Goal: Information Seeking & Learning: Learn about a topic

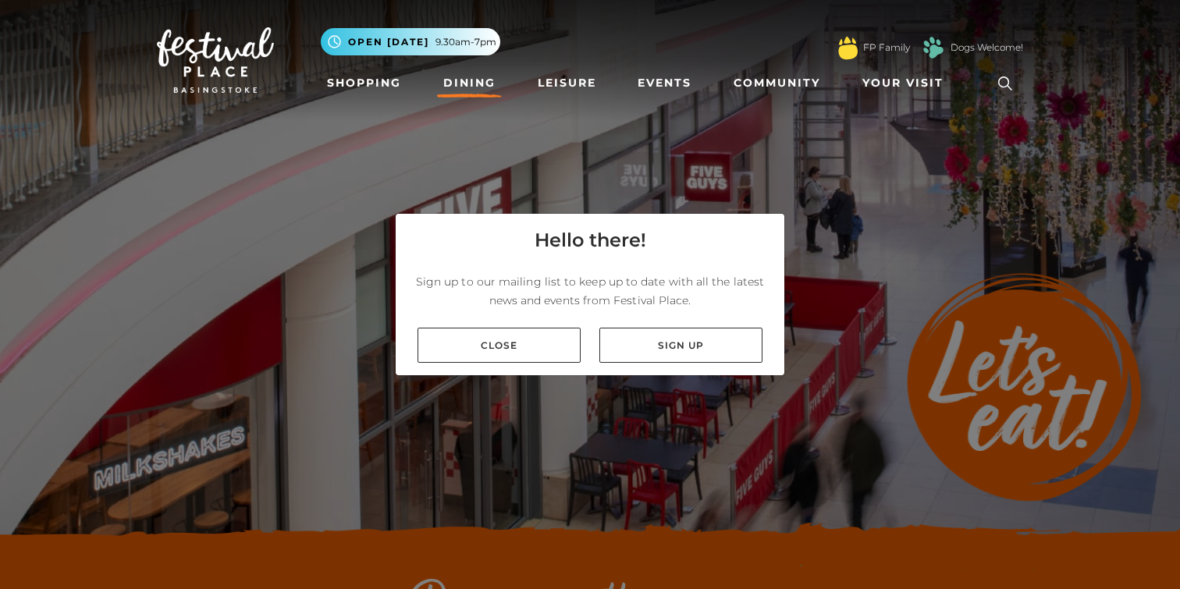
click at [503, 366] on div "Close Sign up" at bounding box center [590, 345] width 389 height 60
click at [506, 348] on link "Close" at bounding box center [499, 345] width 163 height 35
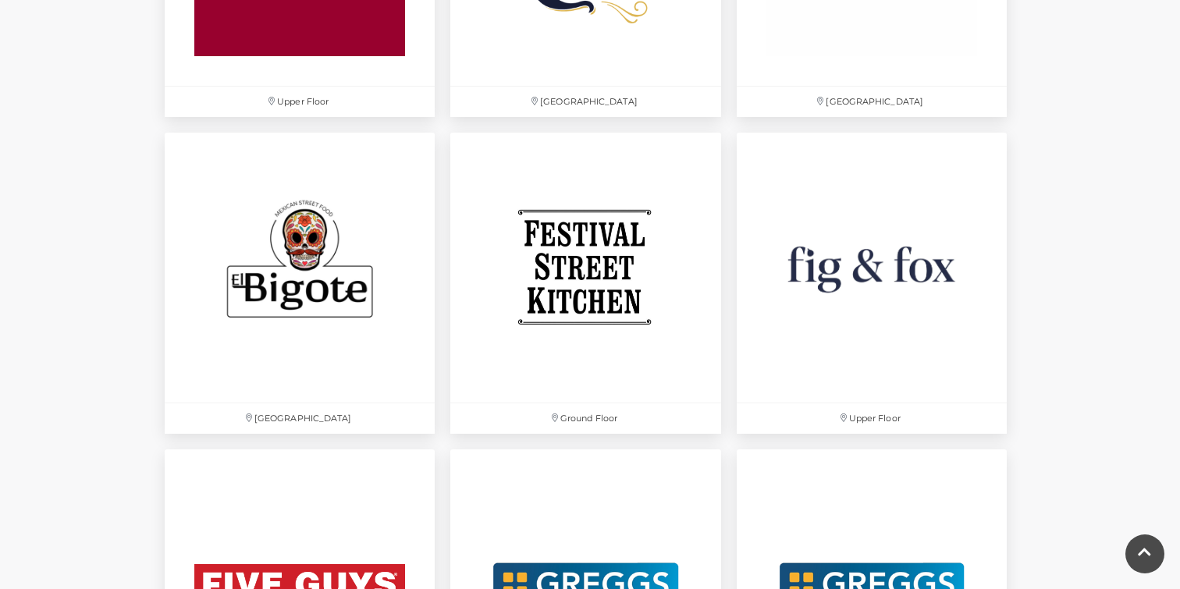
scroll to position [2492, 0]
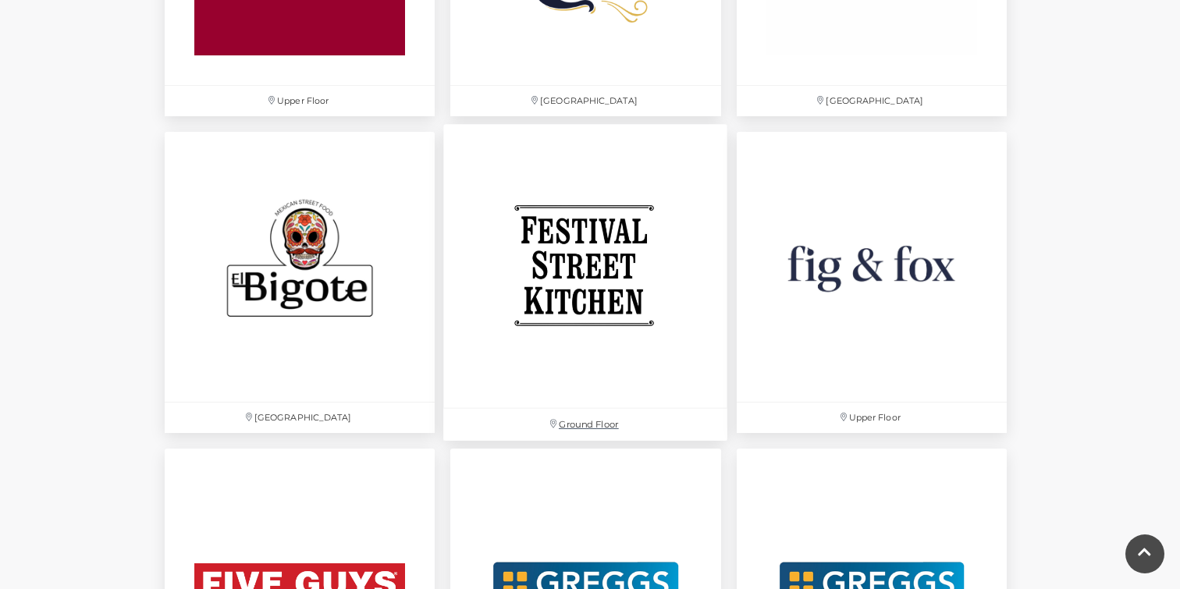
click at [603, 250] on img at bounding box center [586, 266] width 284 height 284
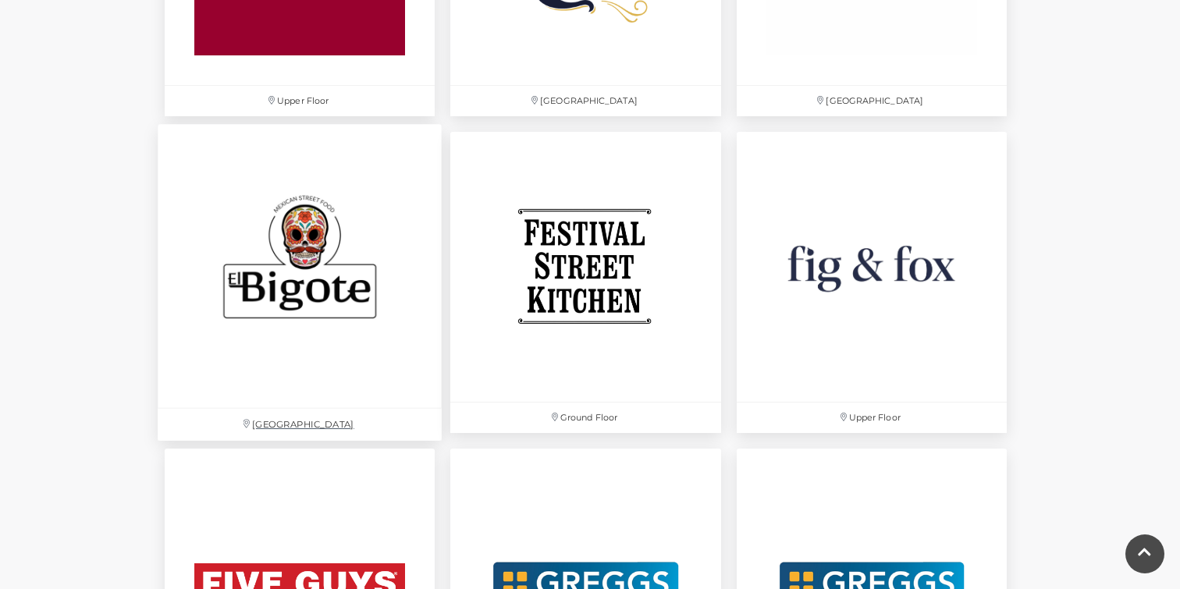
click at [316, 332] on img at bounding box center [300, 266] width 284 height 284
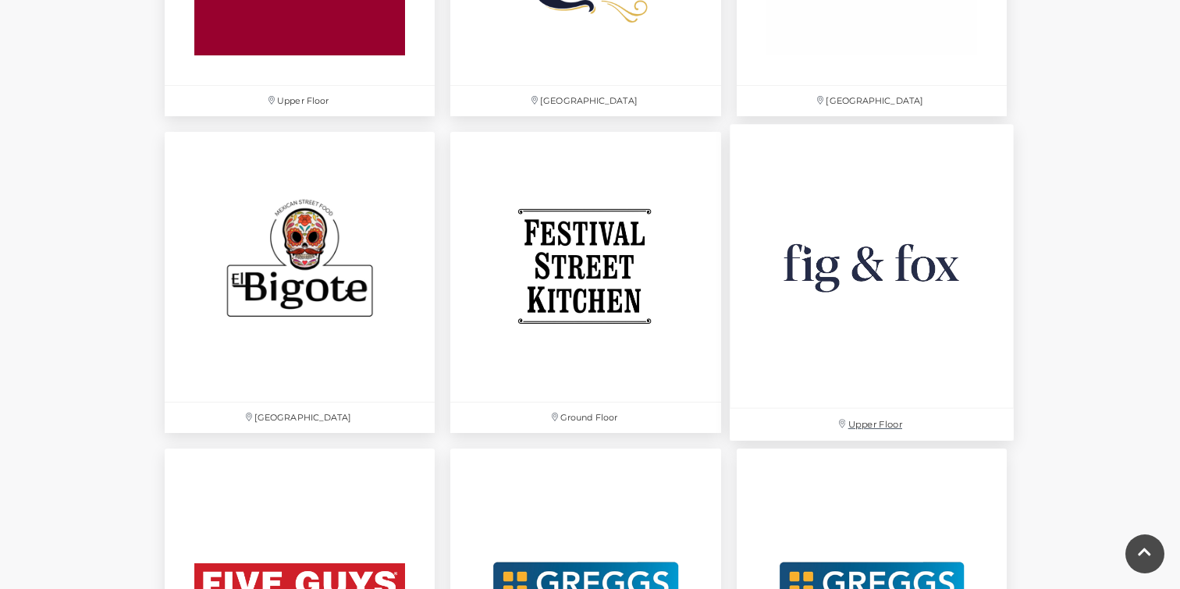
click at [887, 147] on img at bounding box center [872, 266] width 284 height 284
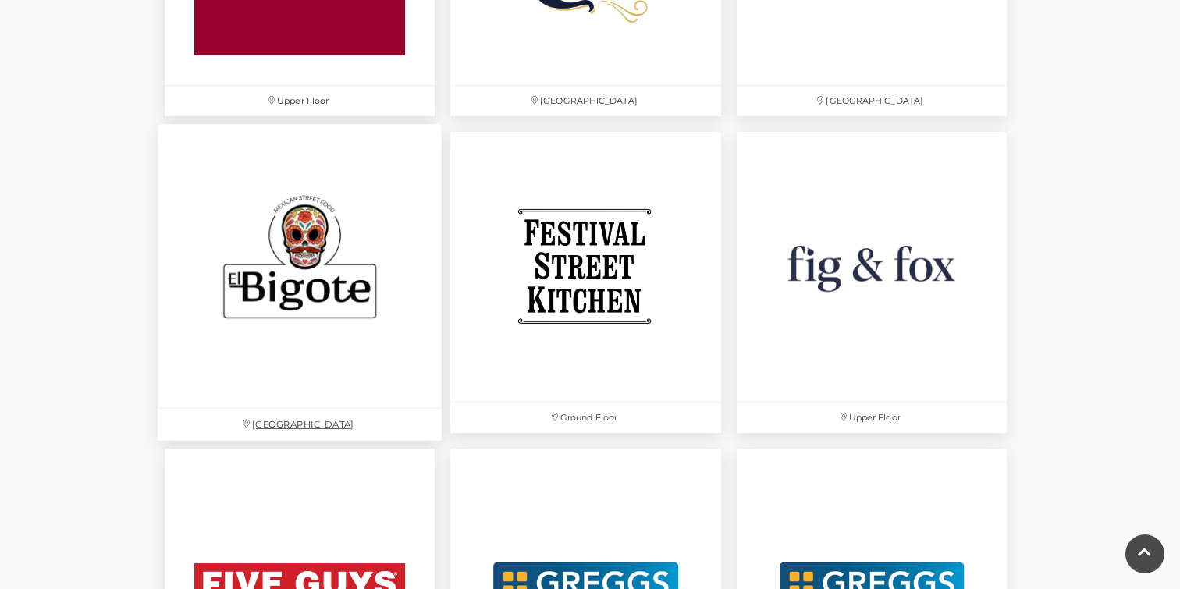
click at [359, 196] on img at bounding box center [300, 266] width 284 height 284
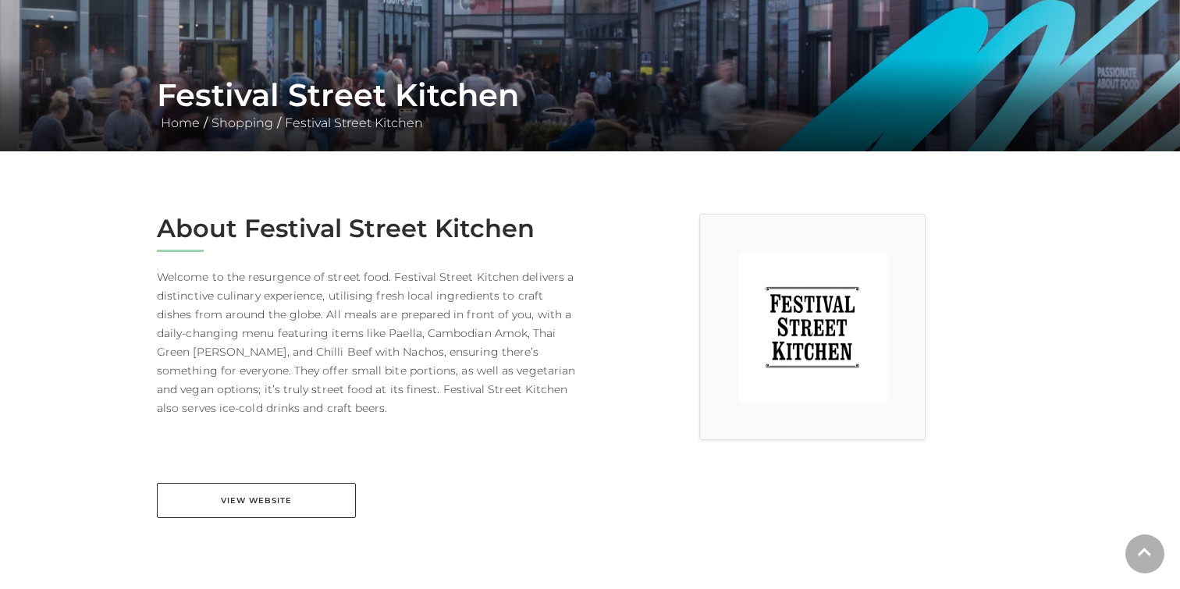
scroll to position [249, 0]
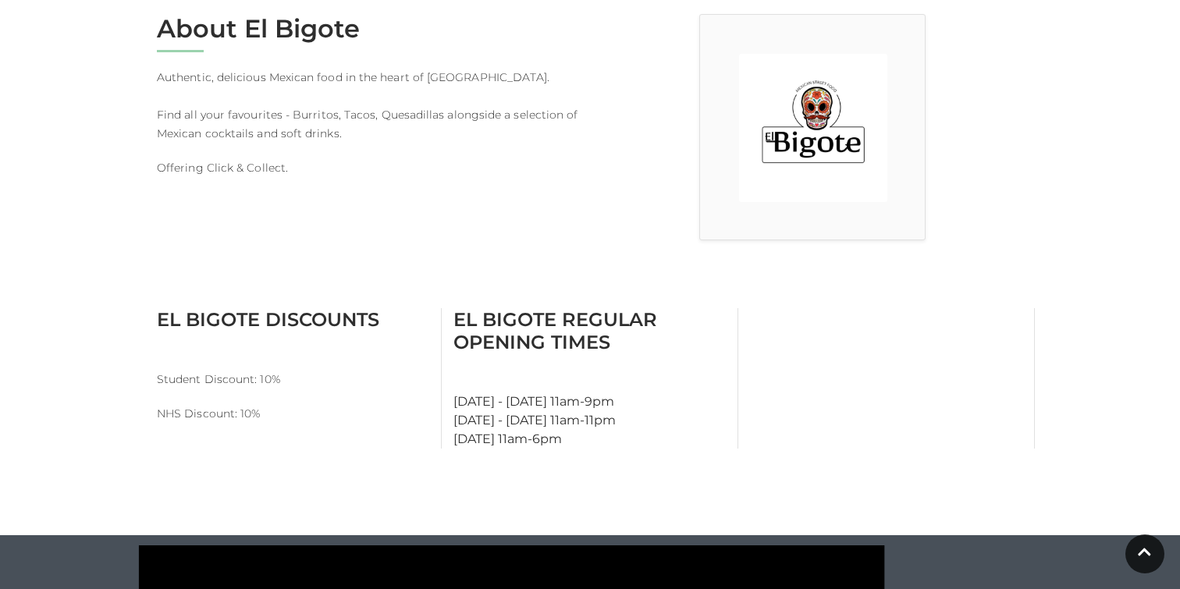
scroll to position [445, 0]
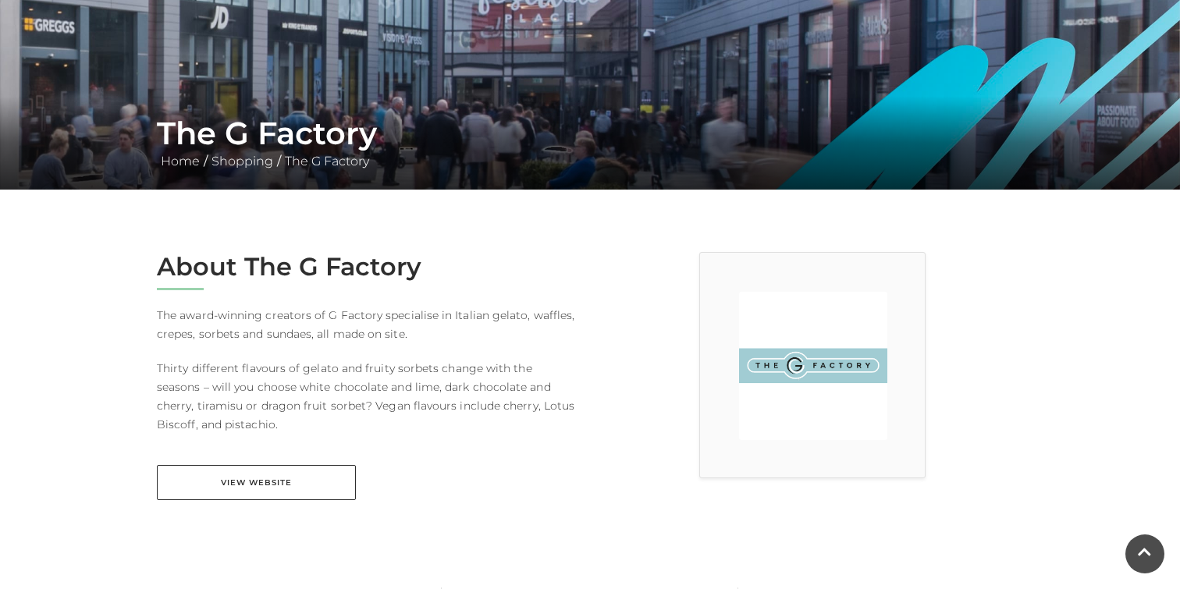
scroll to position [201, 0]
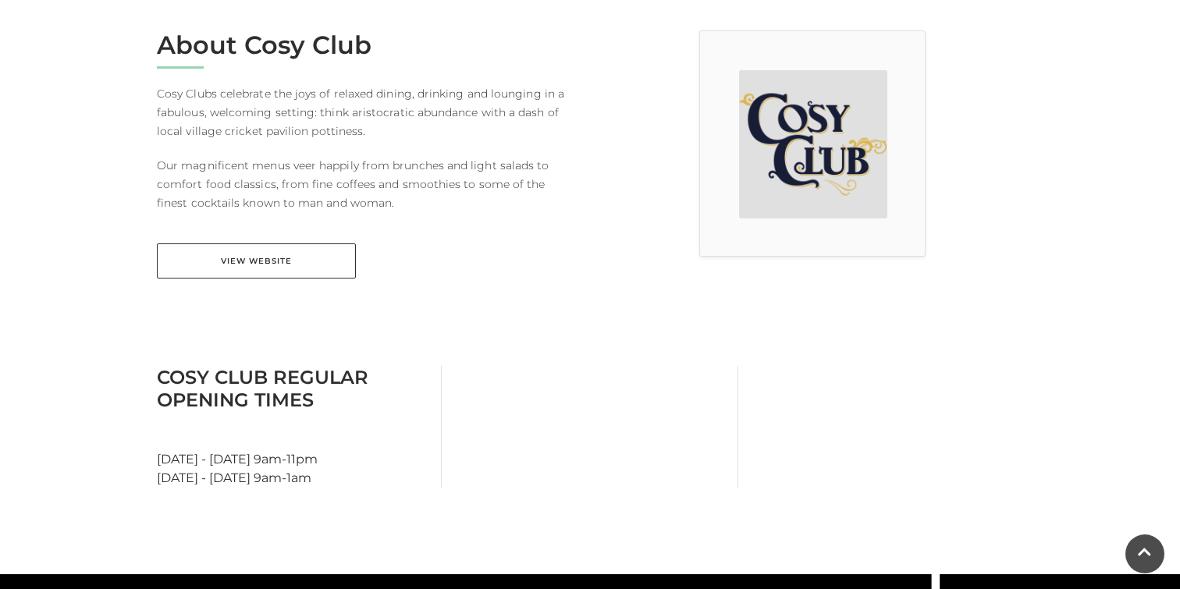
scroll to position [425, 0]
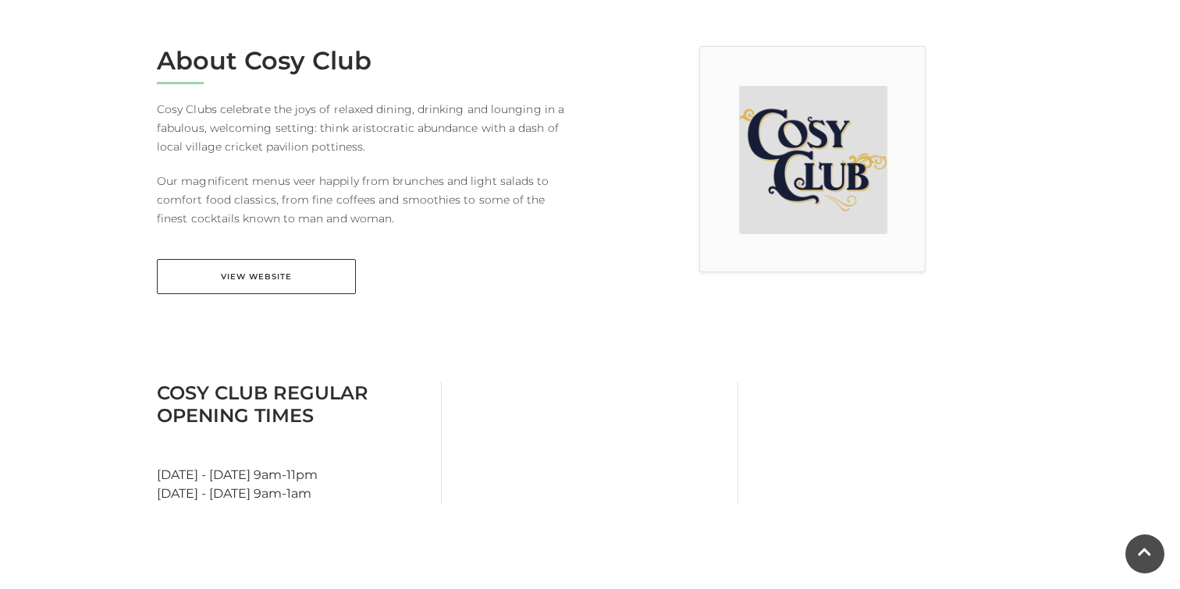
scroll to position [440, 0]
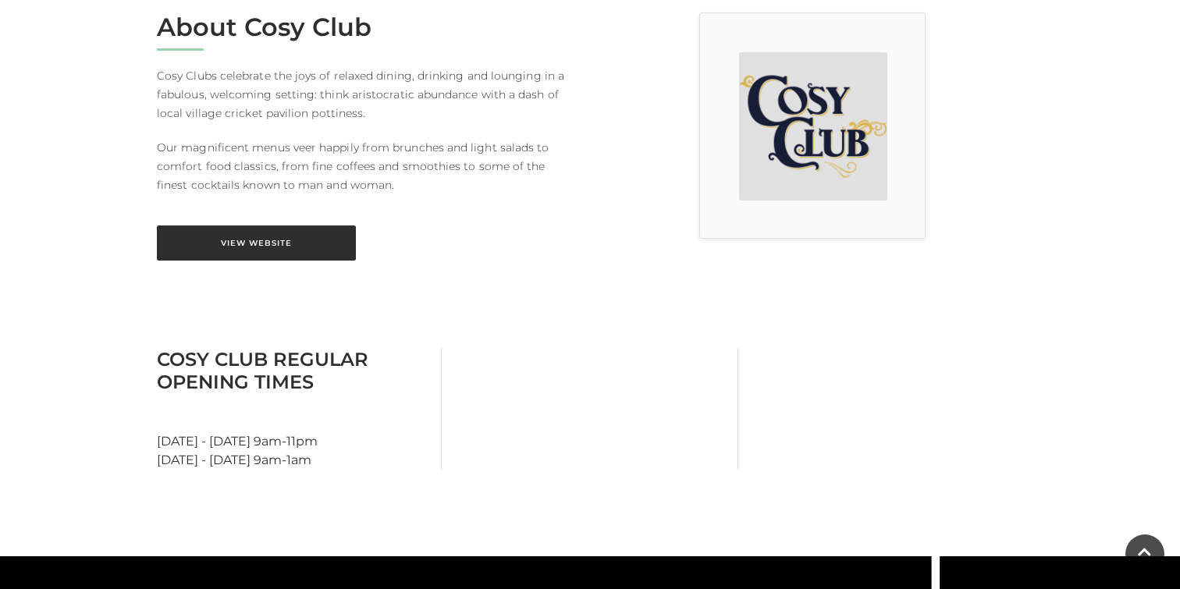
click at [292, 240] on link "View Website" at bounding box center [256, 243] width 199 height 35
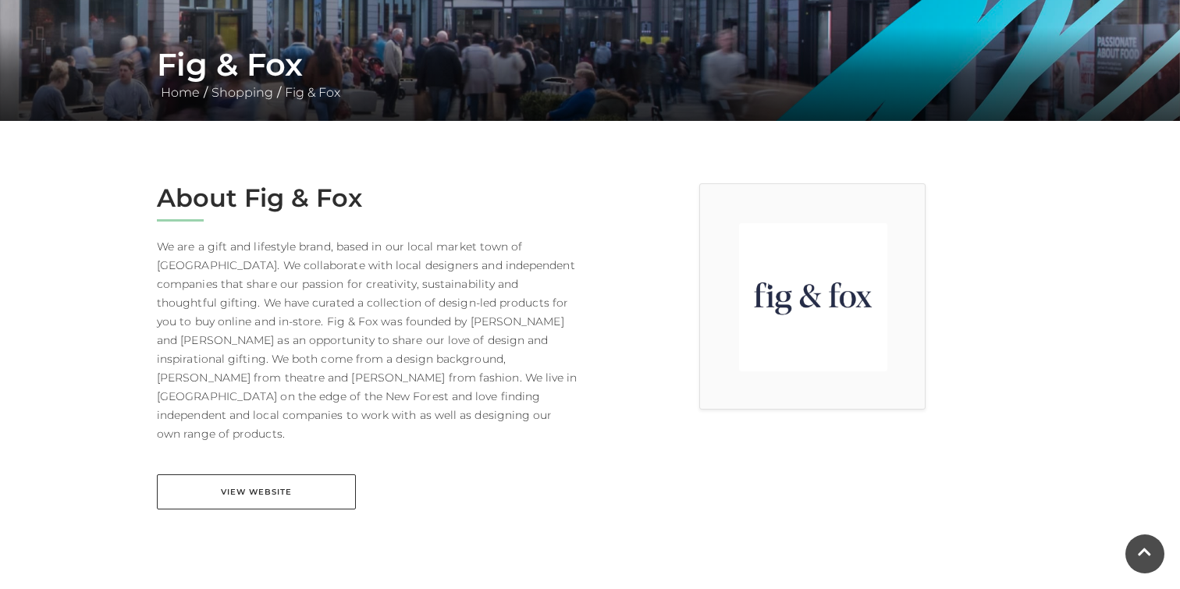
scroll to position [275, 0]
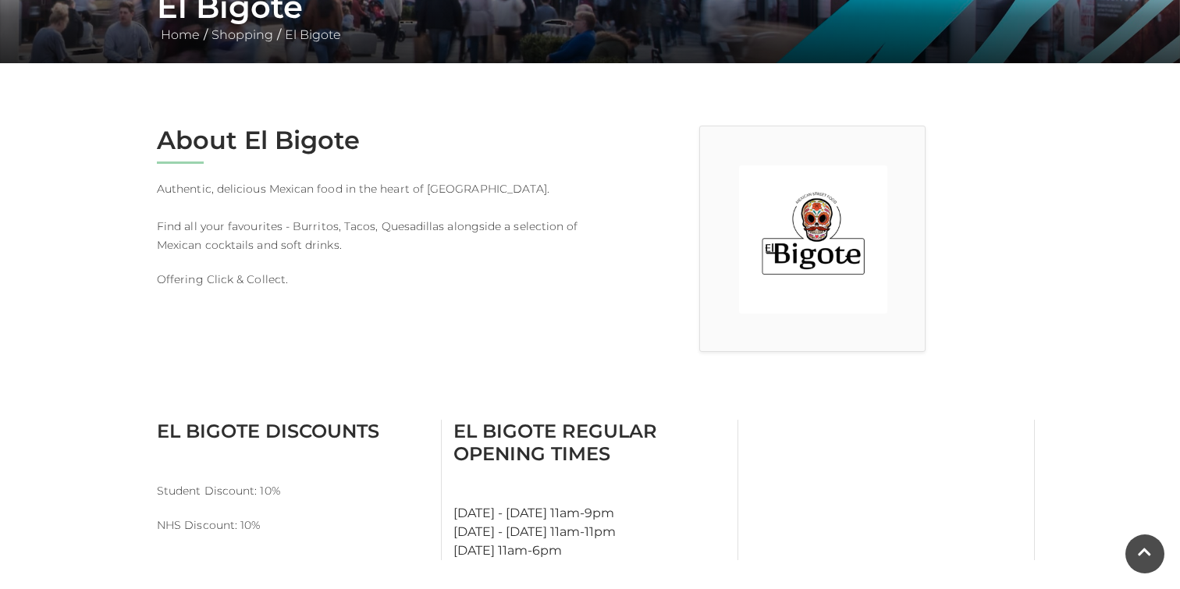
scroll to position [391, 0]
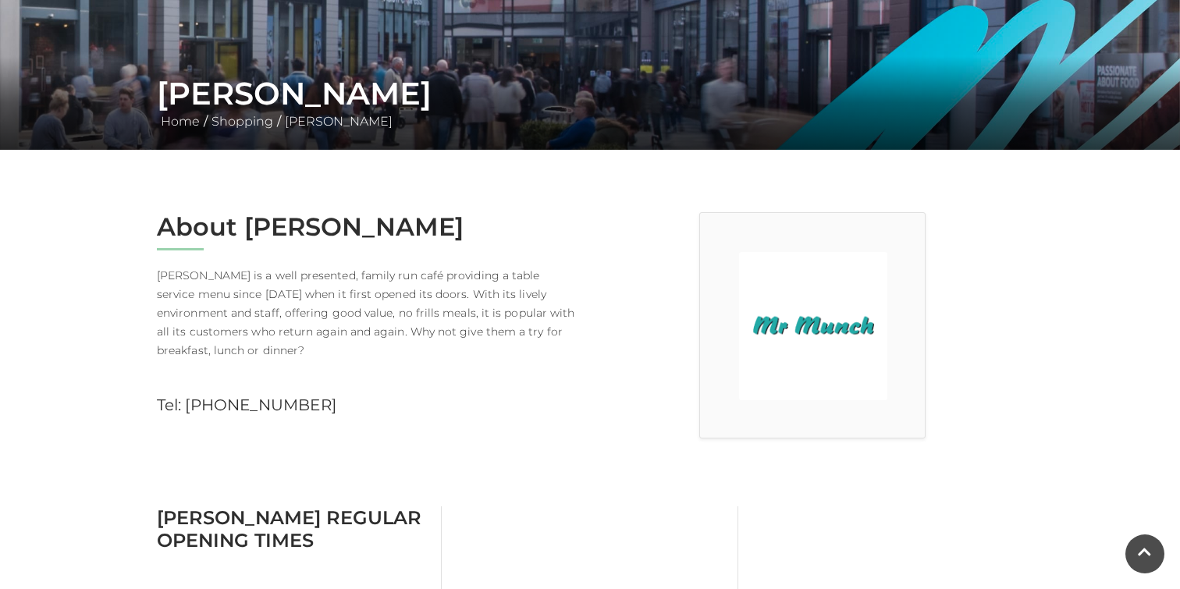
scroll to position [253, 0]
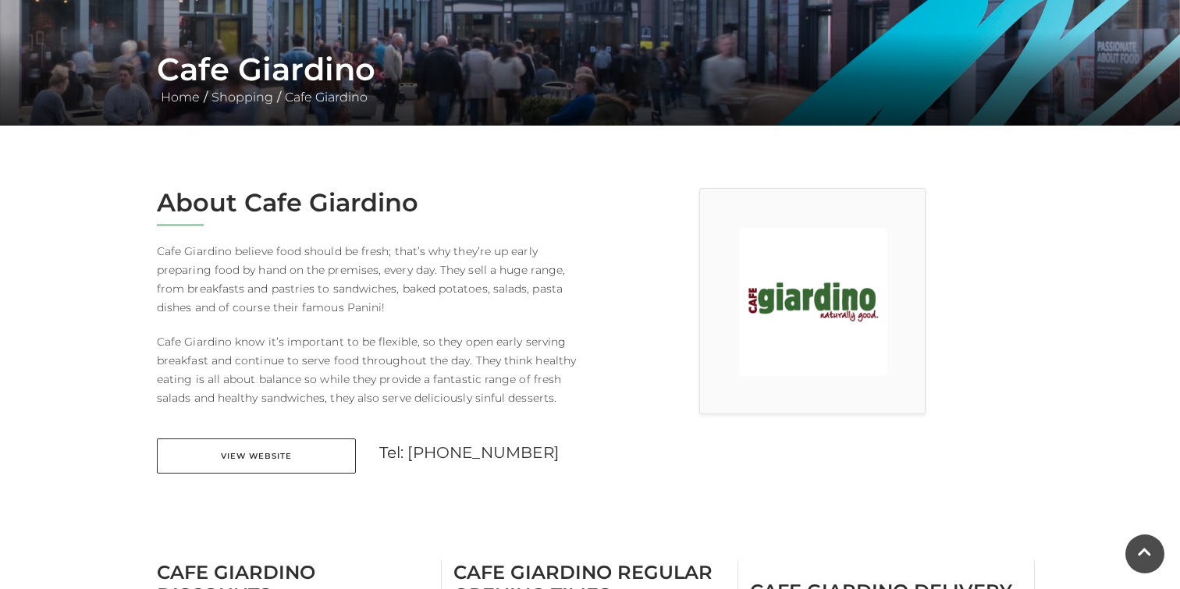
scroll to position [265, 0]
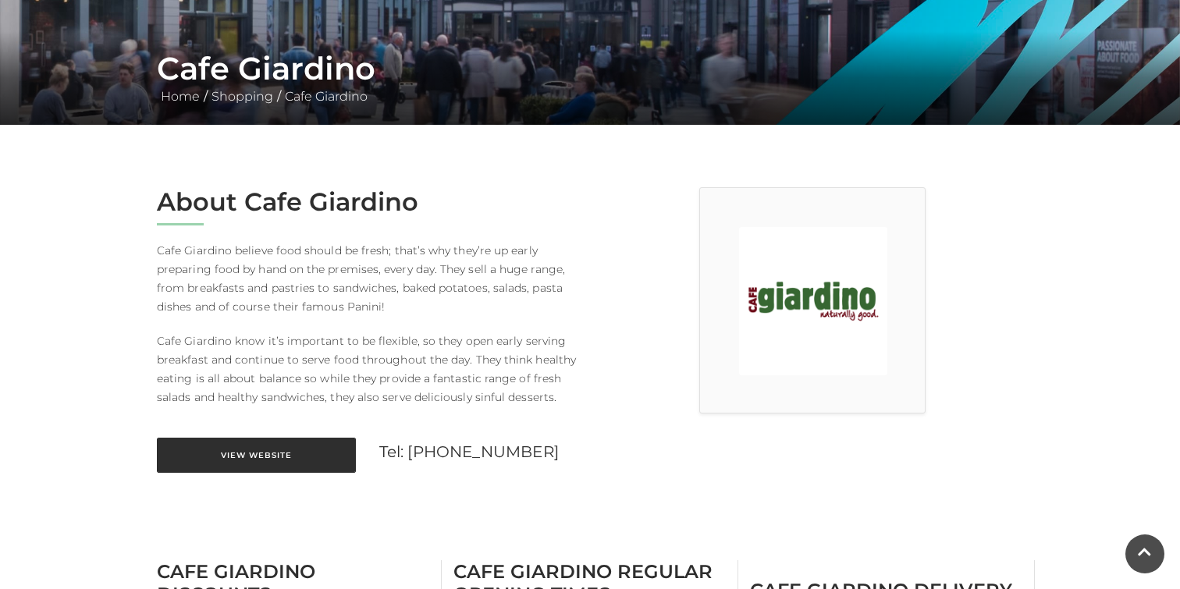
click at [298, 454] on link "View Website" at bounding box center [256, 455] width 199 height 35
